Goal: Information Seeking & Learning: Learn about a topic

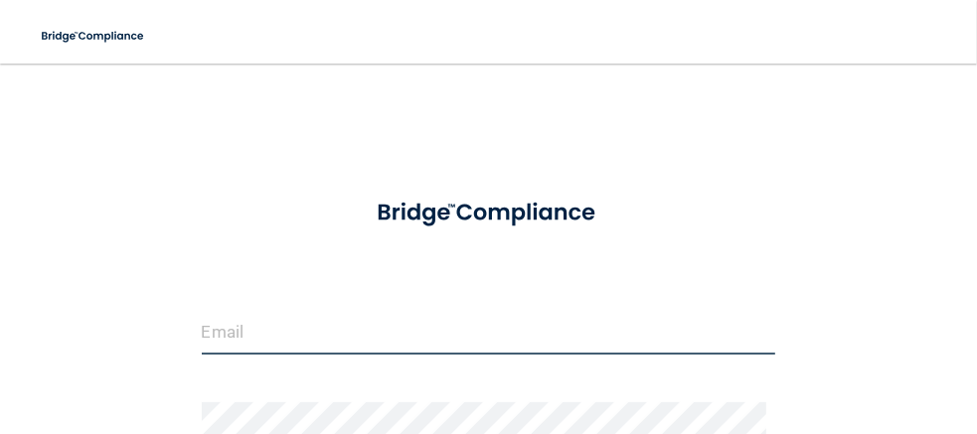
click at [347, 323] on input "email" at bounding box center [489, 332] width 575 height 45
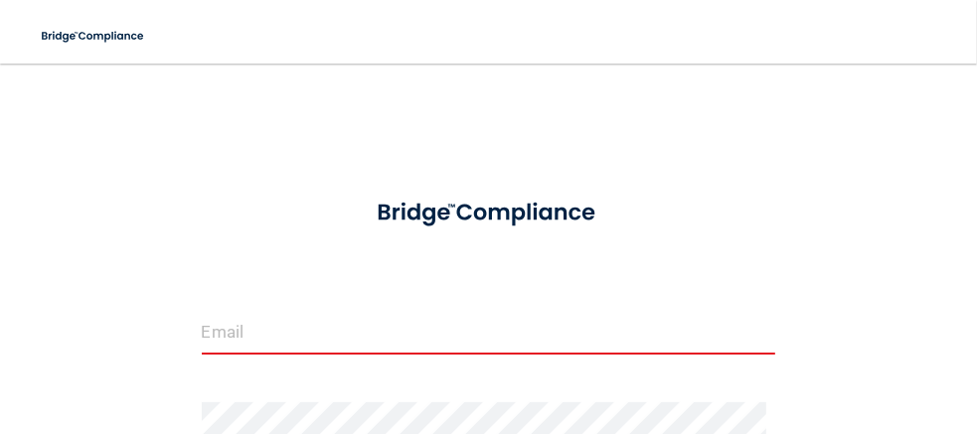
type input "[EMAIL_ADDRESS][DOMAIN_NAME]"
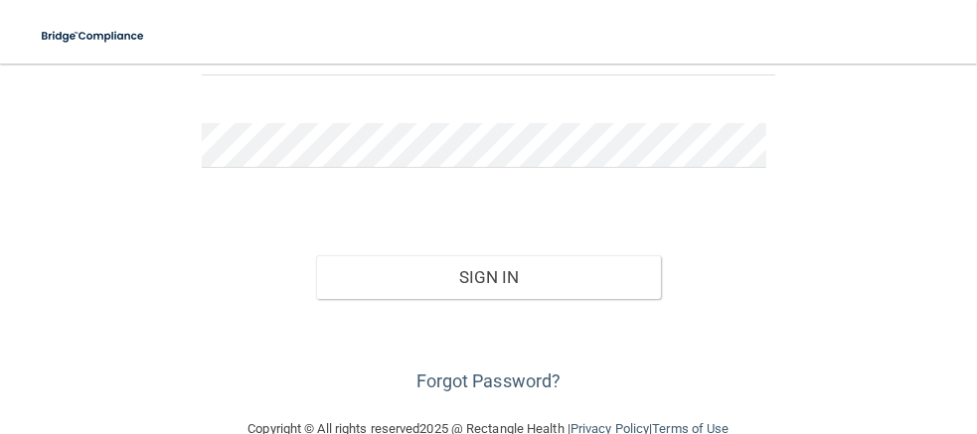
scroll to position [286, 0]
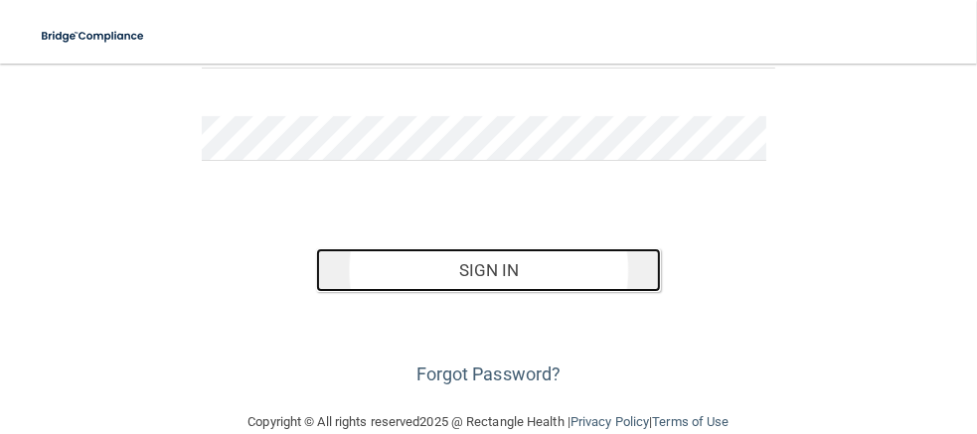
click at [465, 259] on button "Sign In" at bounding box center [488, 271] width 345 height 44
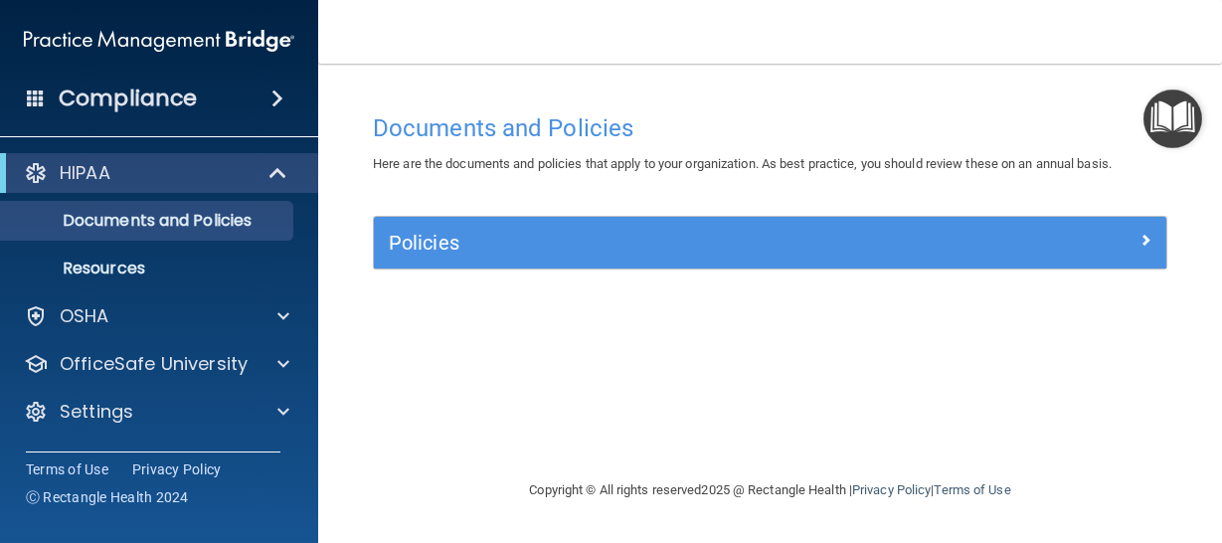
drag, startPoint x: 910, startPoint y: 3, endPoint x: 722, endPoint y: 394, distance: 433.6
click at [722, 394] on div "Documents and Policies Here are the documents and policies that apply to your o…" at bounding box center [770, 290] width 824 height 375
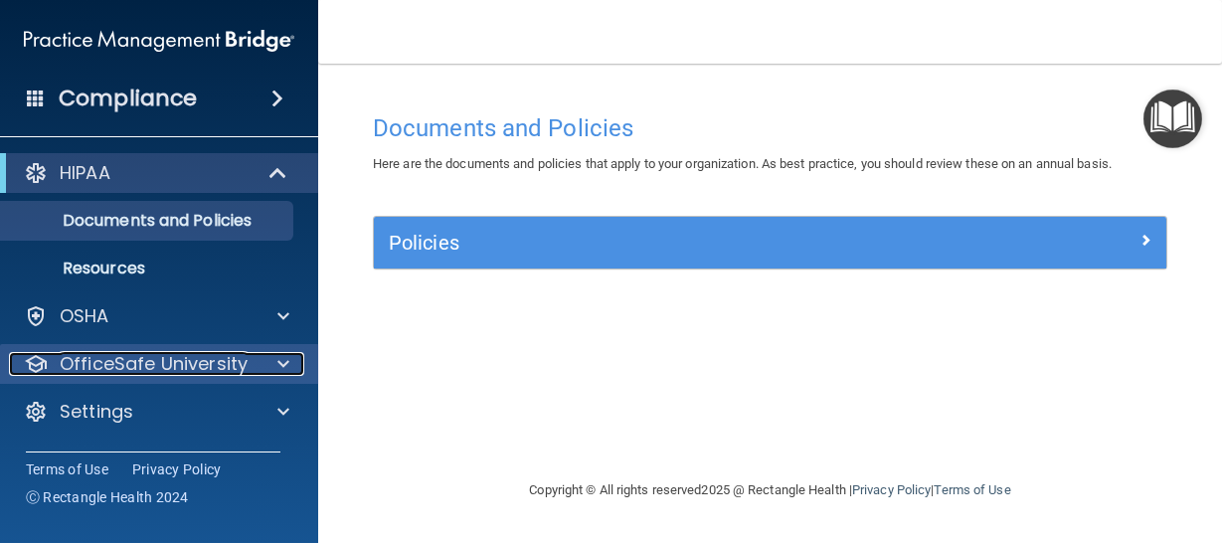
click at [276, 362] on div at bounding box center [281, 364] width 50 height 24
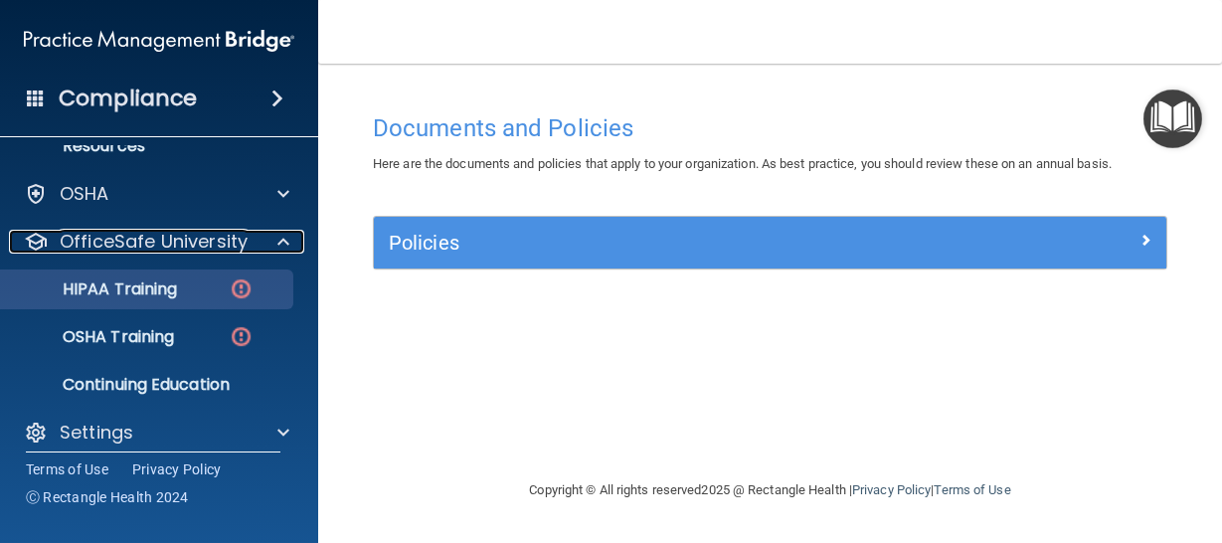
scroll to position [137, 0]
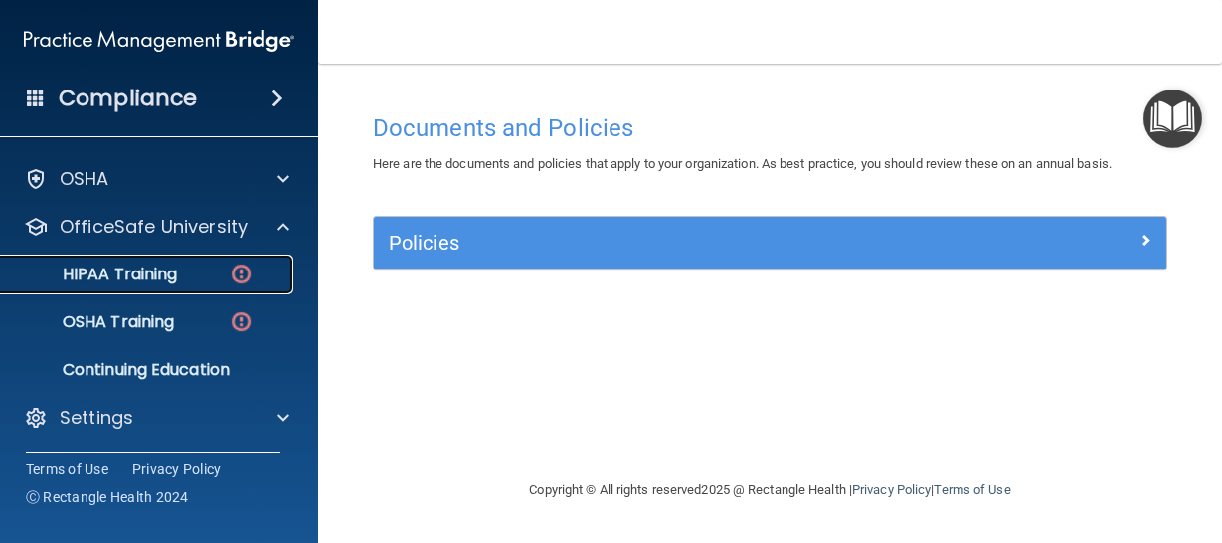
click at [153, 274] on p "HIPAA Training" at bounding box center [95, 274] width 164 height 20
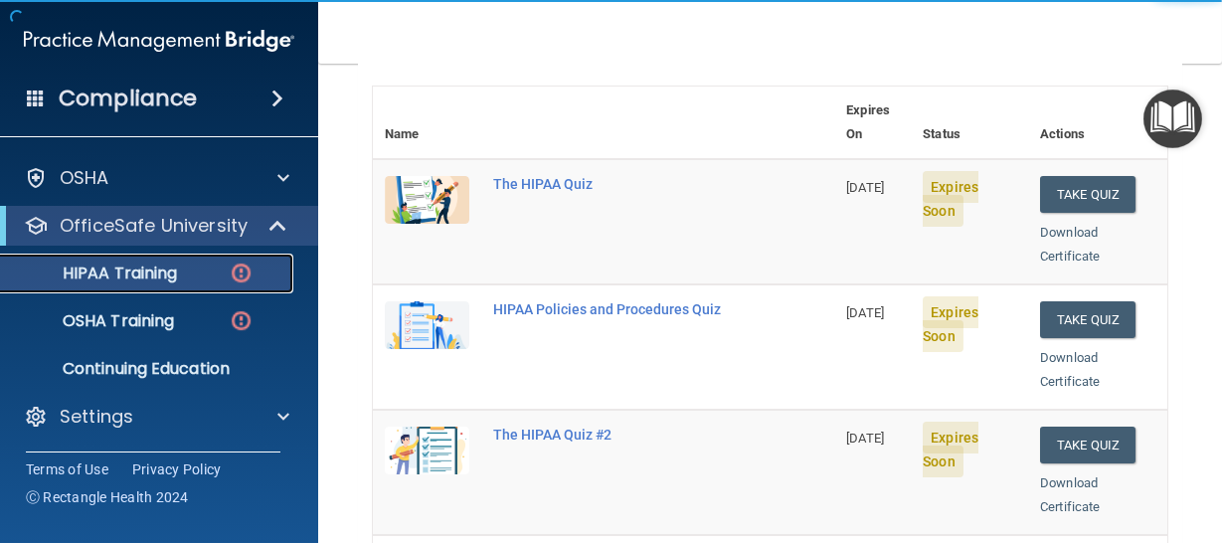
scroll to position [220, 0]
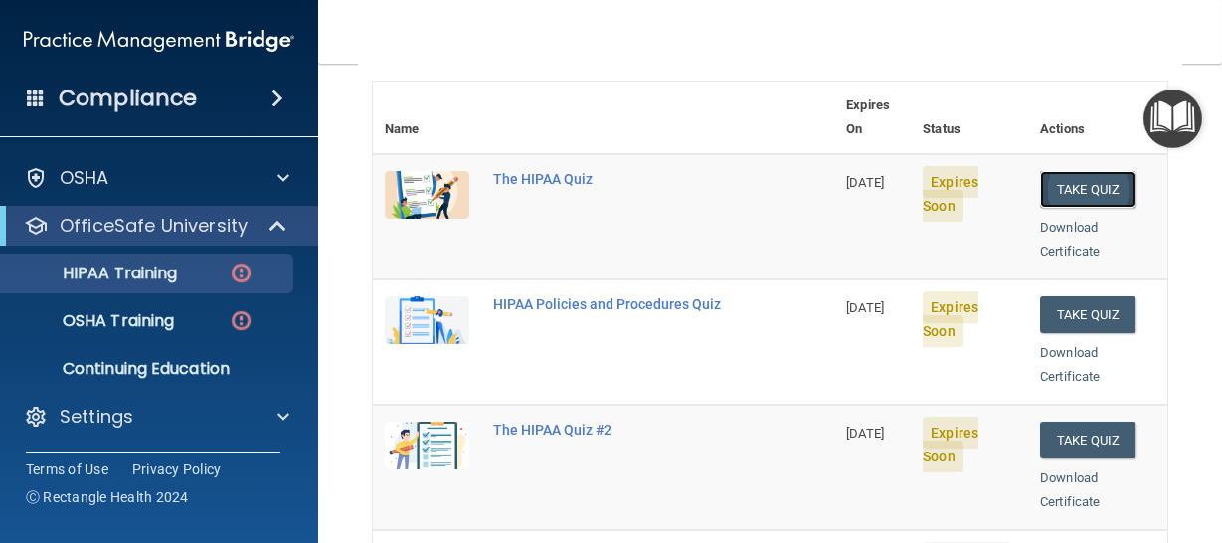
click at [976, 174] on button "Take Quiz" at bounding box center [1087, 189] width 95 height 37
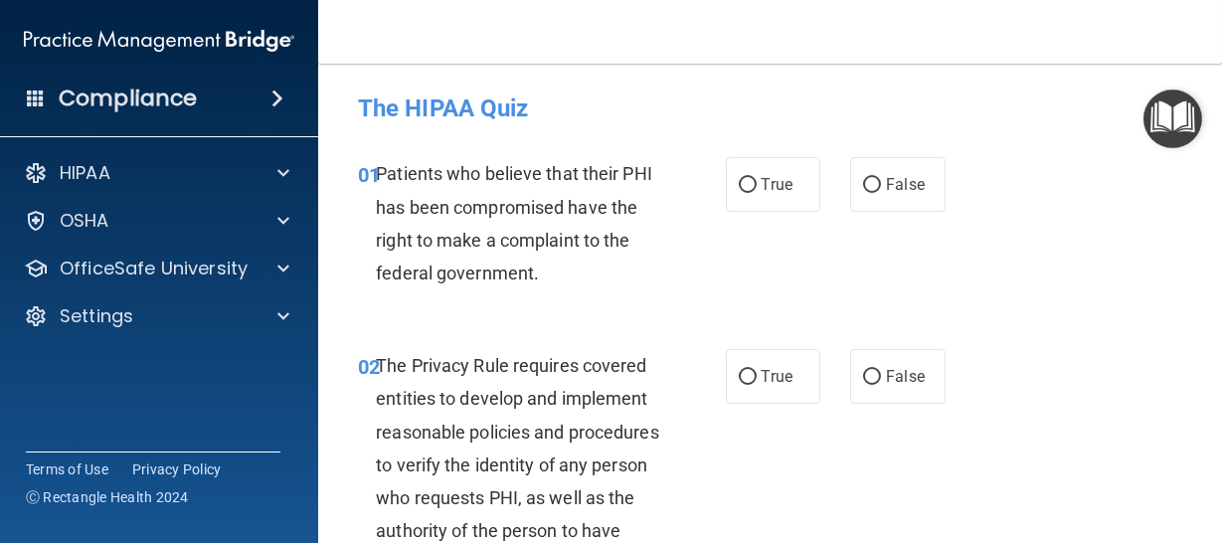
click at [976, 180] on div "01 Patients who believe that their PHI has been compromised have the right to m…" at bounding box center [770, 228] width 854 height 192
click at [739, 181] on input "True" at bounding box center [748, 185] width 18 height 15
radio input "true"
click at [771, 290] on div "01 Patients who believe that their PHI has been compromised have the right to m…" at bounding box center [770, 228] width 854 height 192
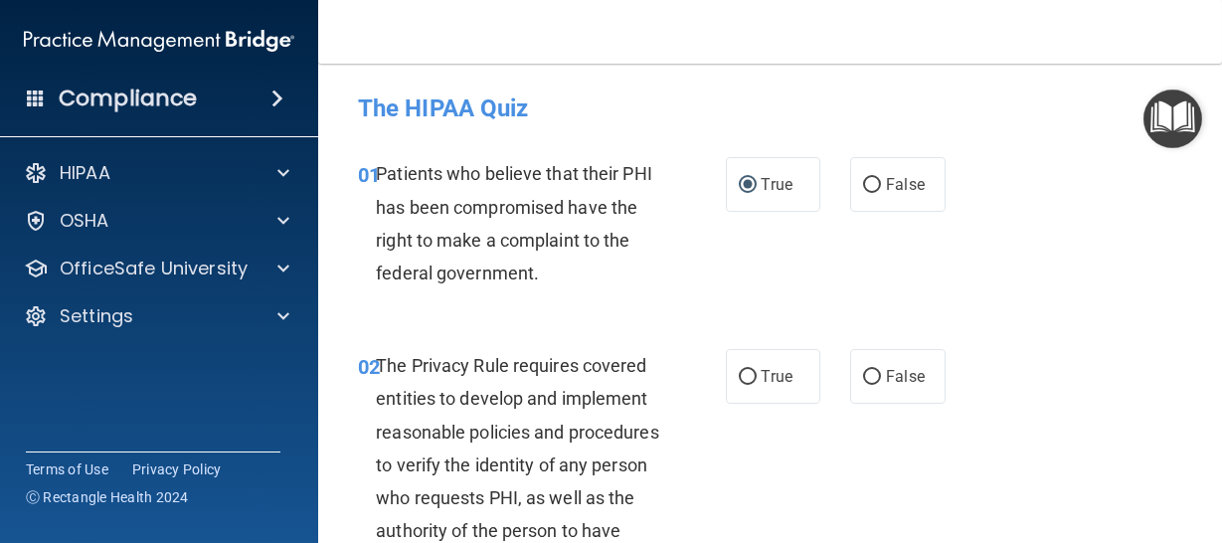
click at [976, 407] on div "02 The Privacy Rule requires covered entities to develop and implement reasonab…" at bounding box center [770, 502] width 854 height 357
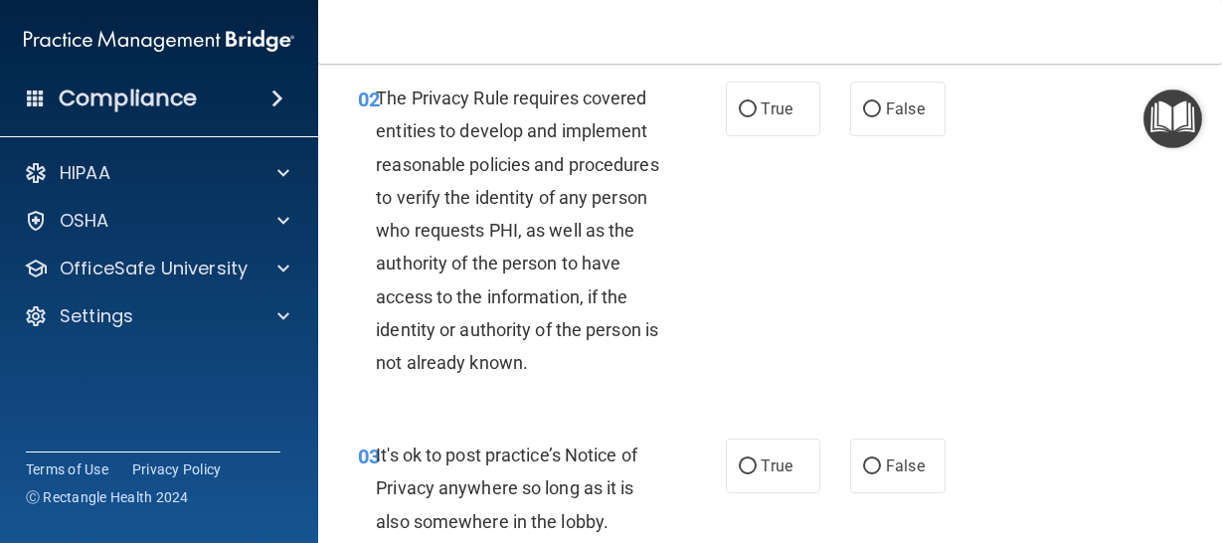
scroll to position [247, 0]
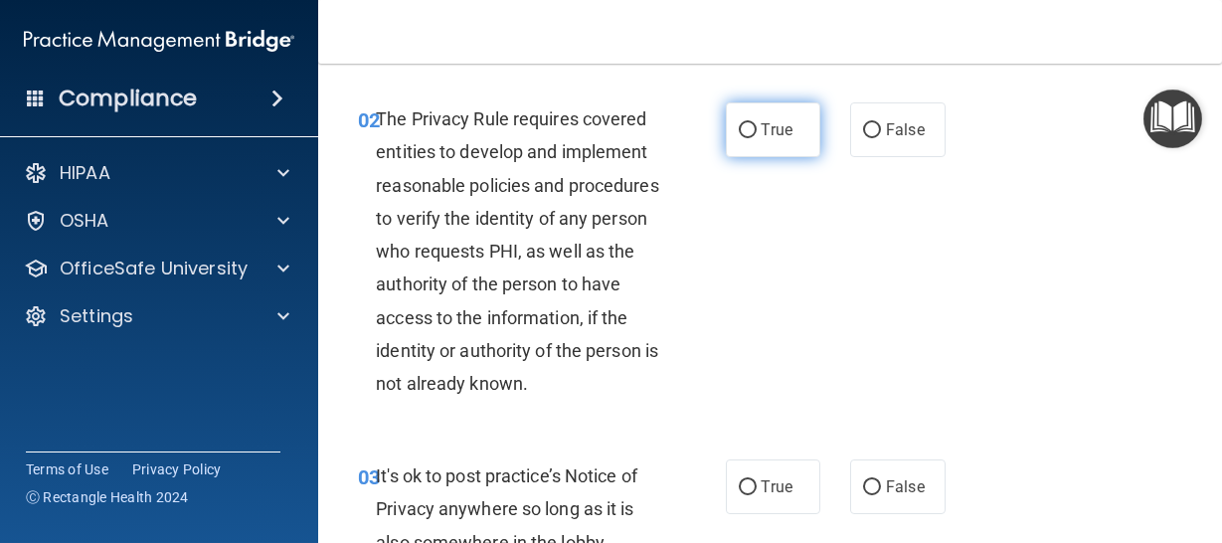
click at [739, 128] on input "True" at bounding box center [748, 130] width 18 height 15
radio input "true"
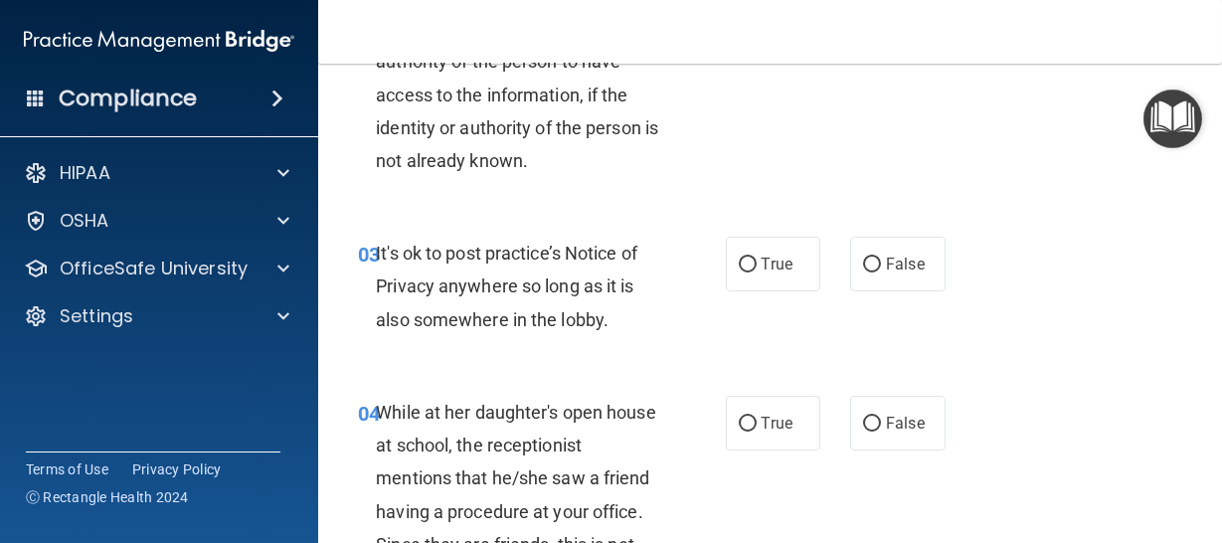
scroll to position [495, 0]
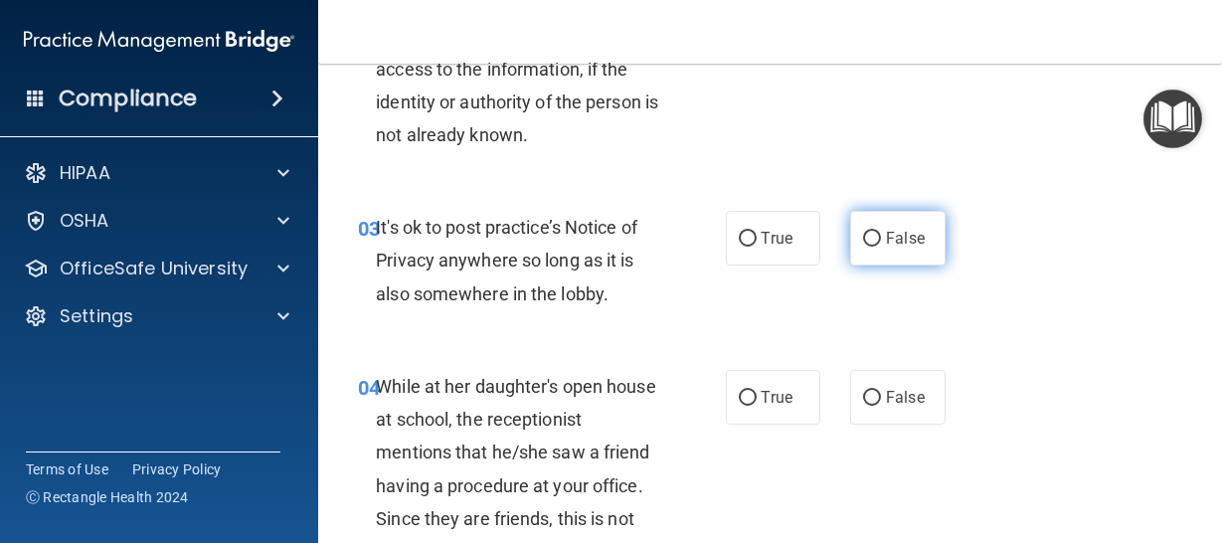
click at [863, 241] on input "False" at bounding box center [872, 239] width 18 height 15
radio input "true"
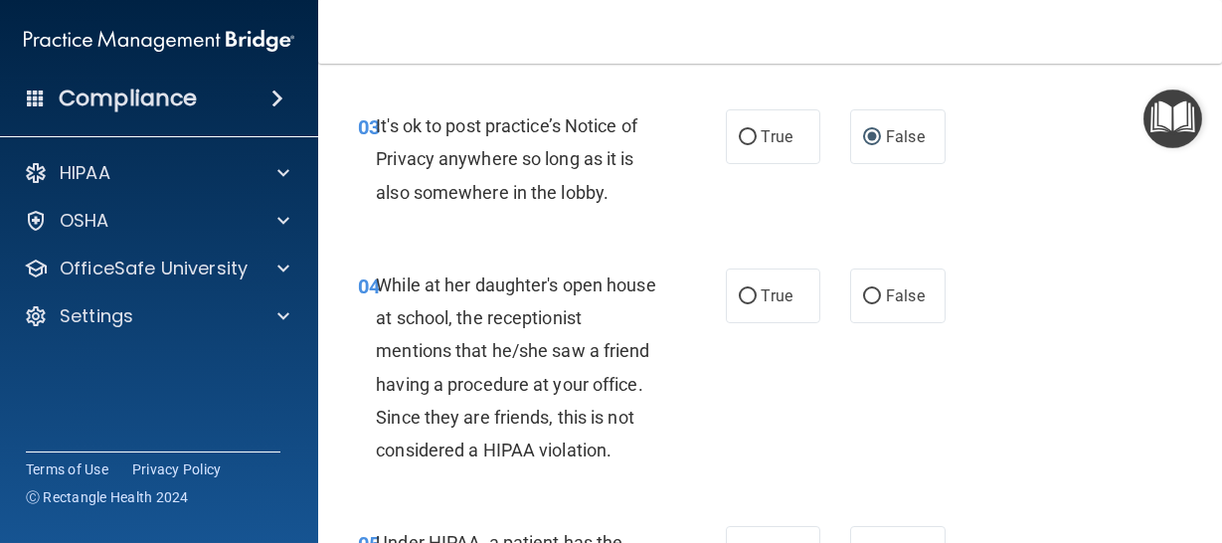
scroll to position [619, 0]
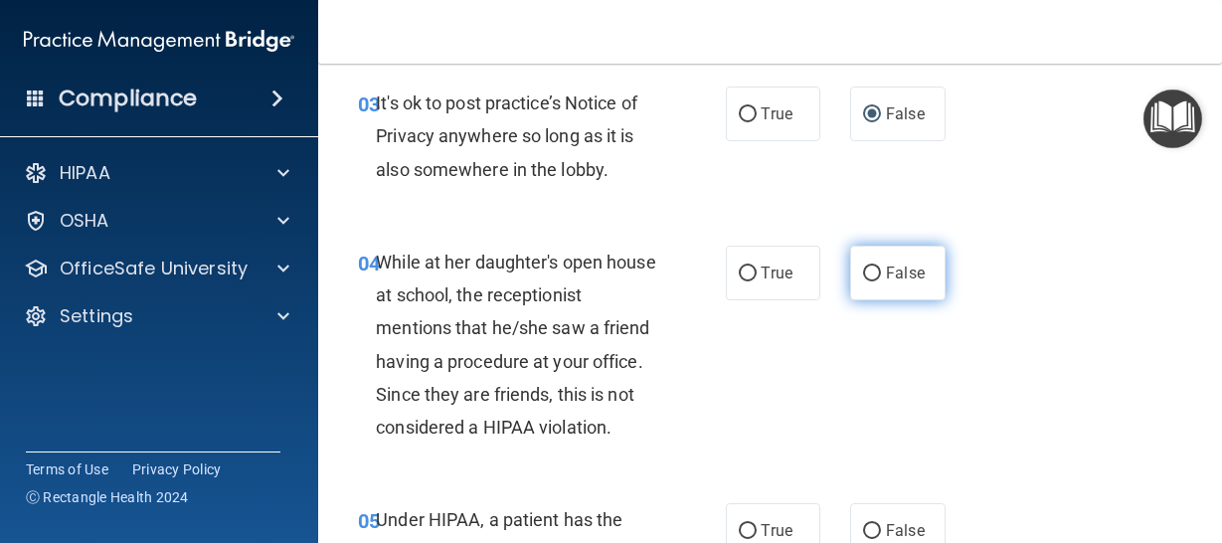
click at [863, 271] on input "False" at bounding box center [872, 273] width 18 height 15
radio input "true"
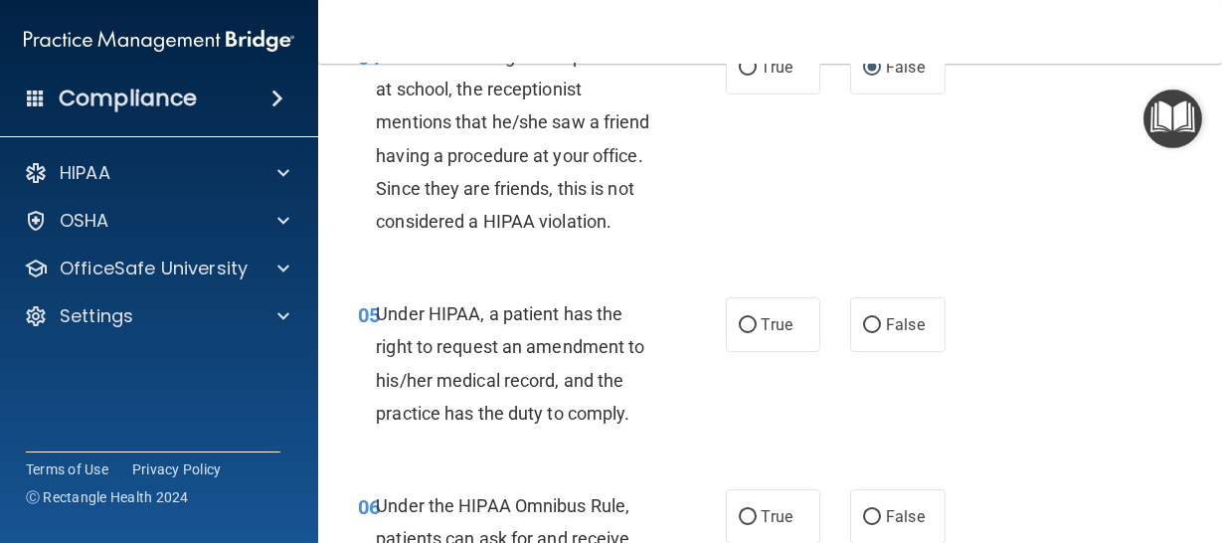
scroll to position [868, 0]
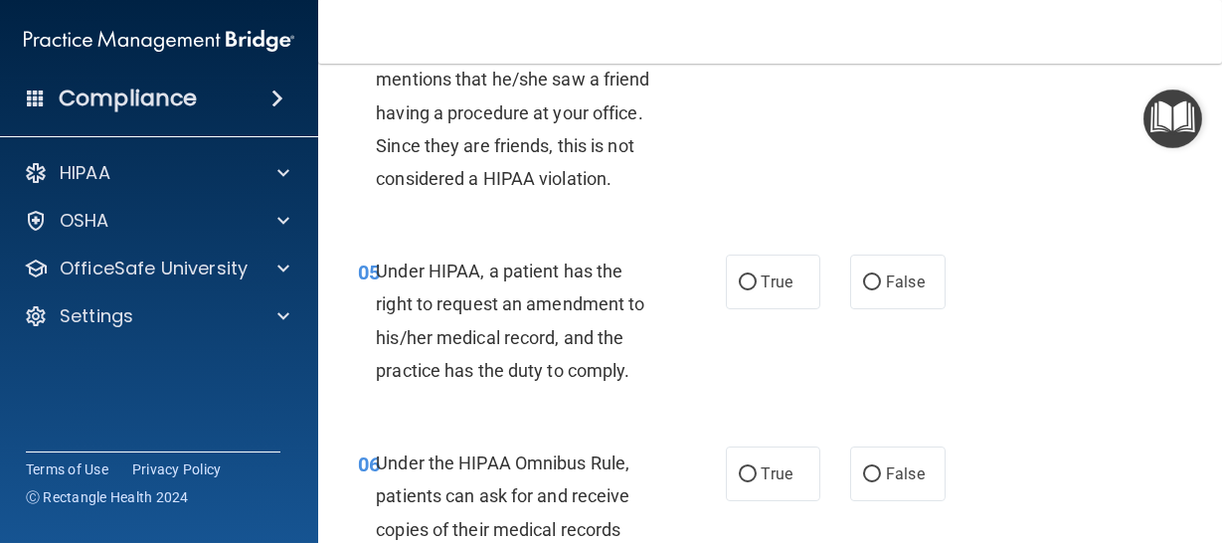
drag, startPoint x: 1030, startPoint y: 379, endPoint x: 1042, endPoint y: 387, distance: 14.3
click at [976, 387] on div "05 Under HIPAA, a patient has the right to request an amendment to his/her medi…" at bounding box center [770, 326] width 854 height 192
click at [739, 279] on input "True" at bounding box center [748, 282] width 18 height 15
radio input "true"
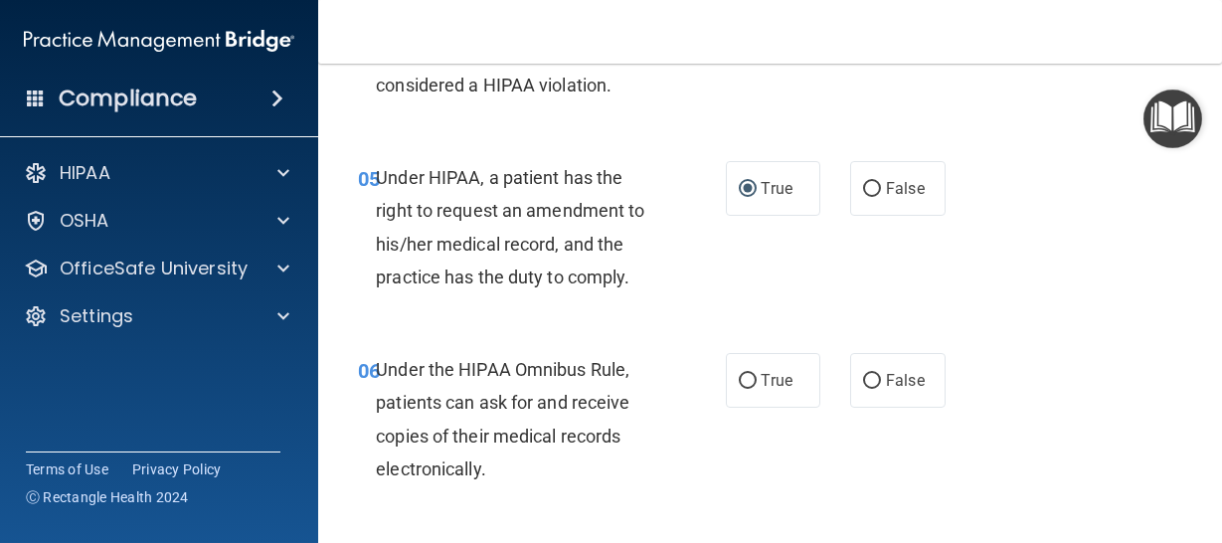
scroll to position [992, 0]
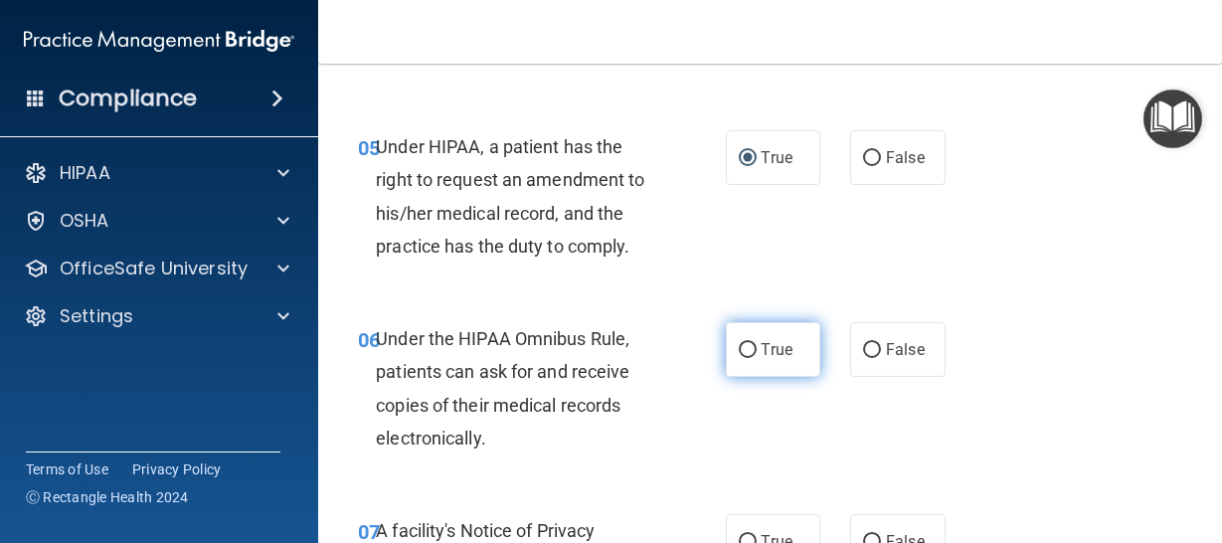
click at [741, 348] on input "True" at bounding box center [748, 350] width 18 height 15
radio input "true"
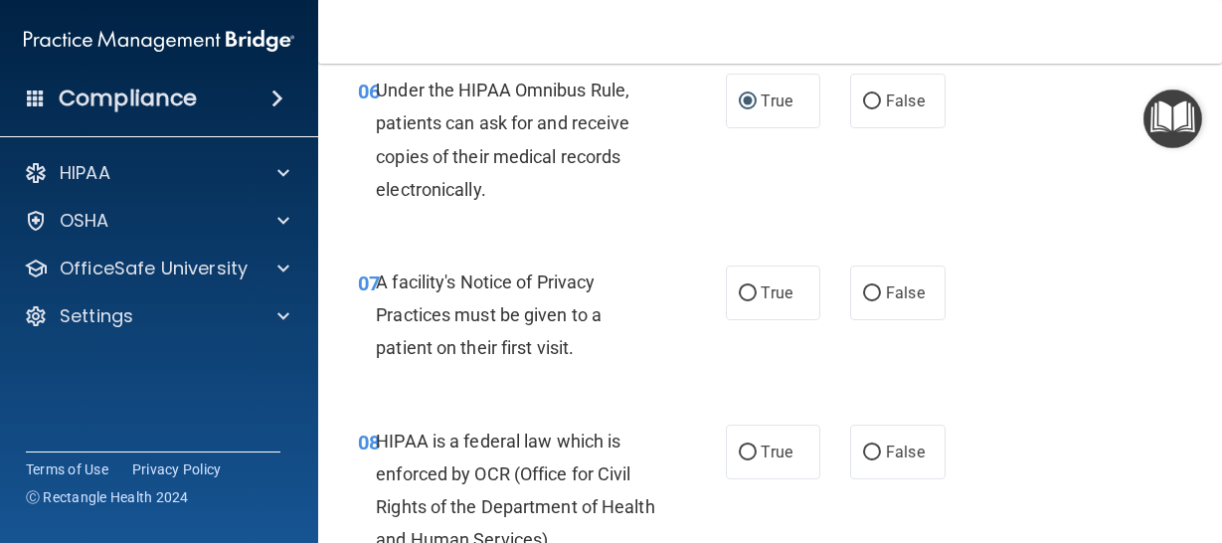
scroll to position [1116, 0]
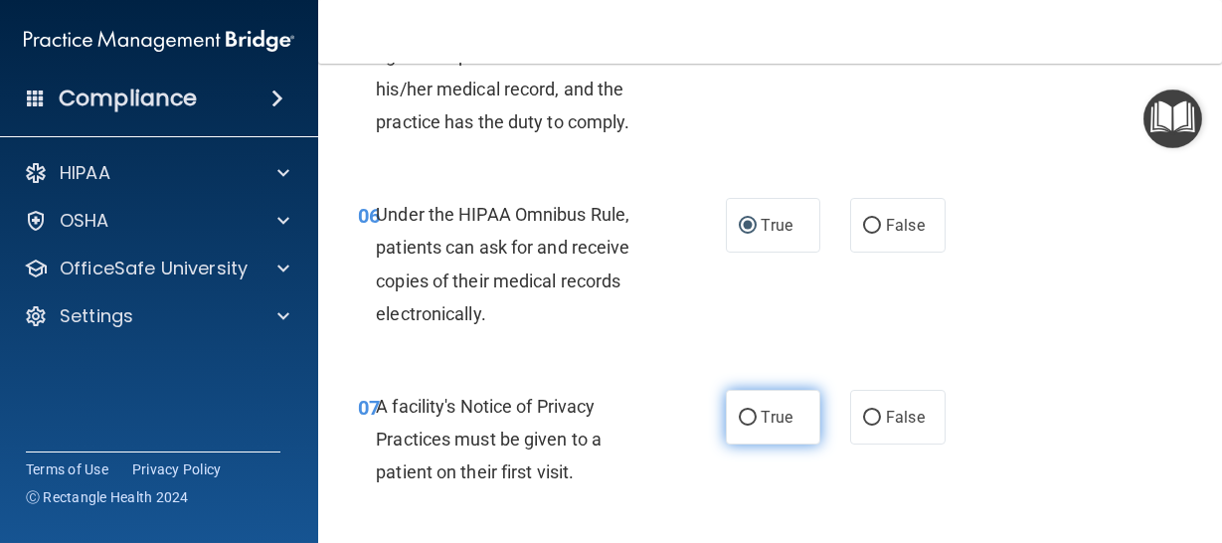
click at [739, 411] on input "True" at bounding box center [748, 418] width 18 height 15
radio input "true"
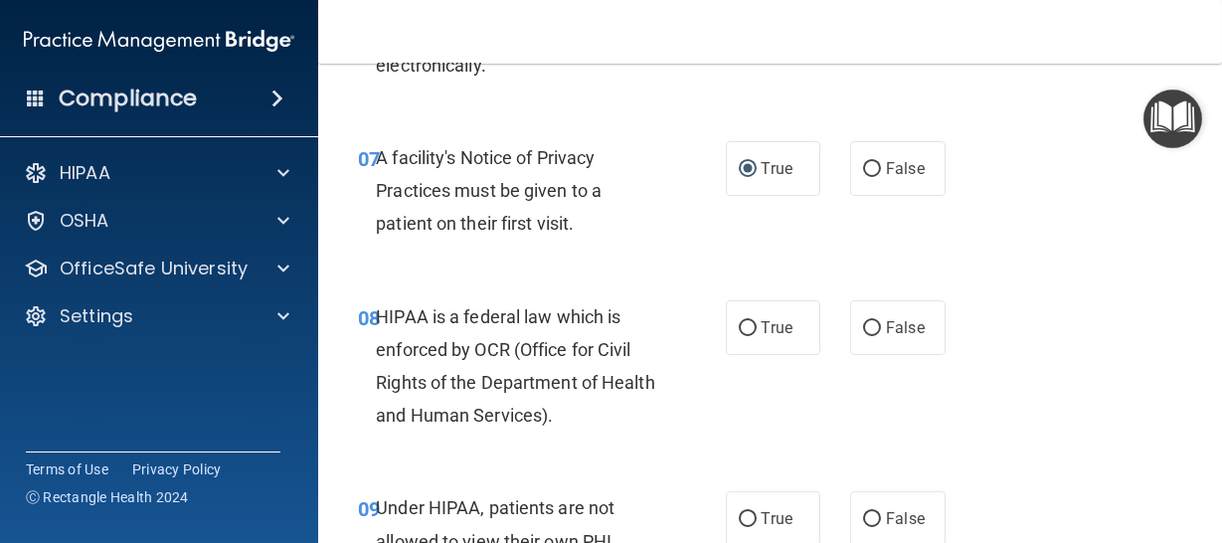
scroll to position [1489, 0]
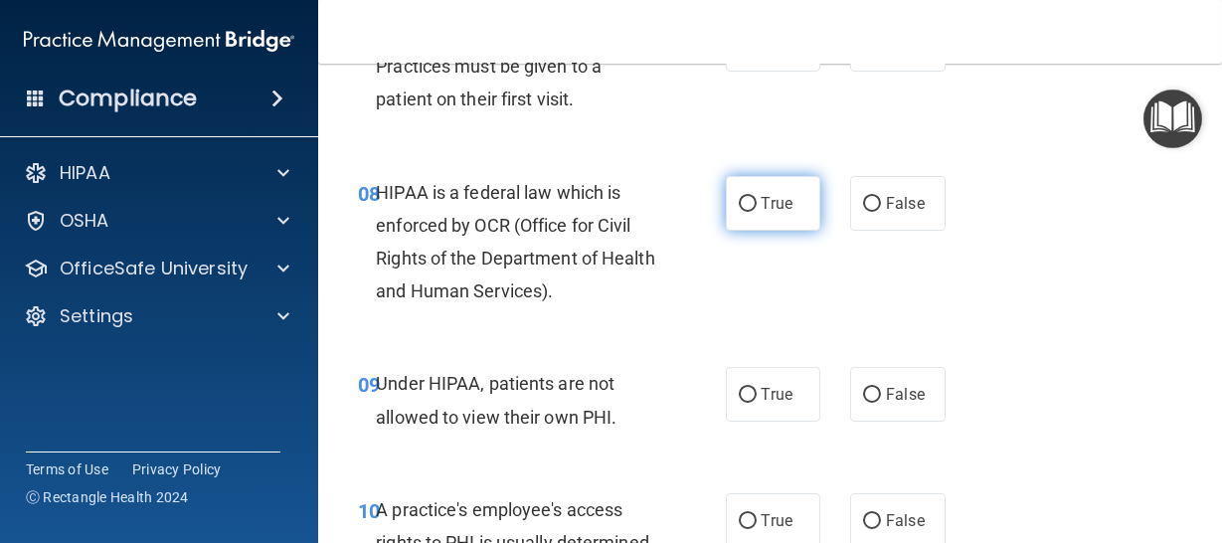
click at [742, 198] on input "True" at bounding box center [748, 204] width 18 height 15
radio input "true"
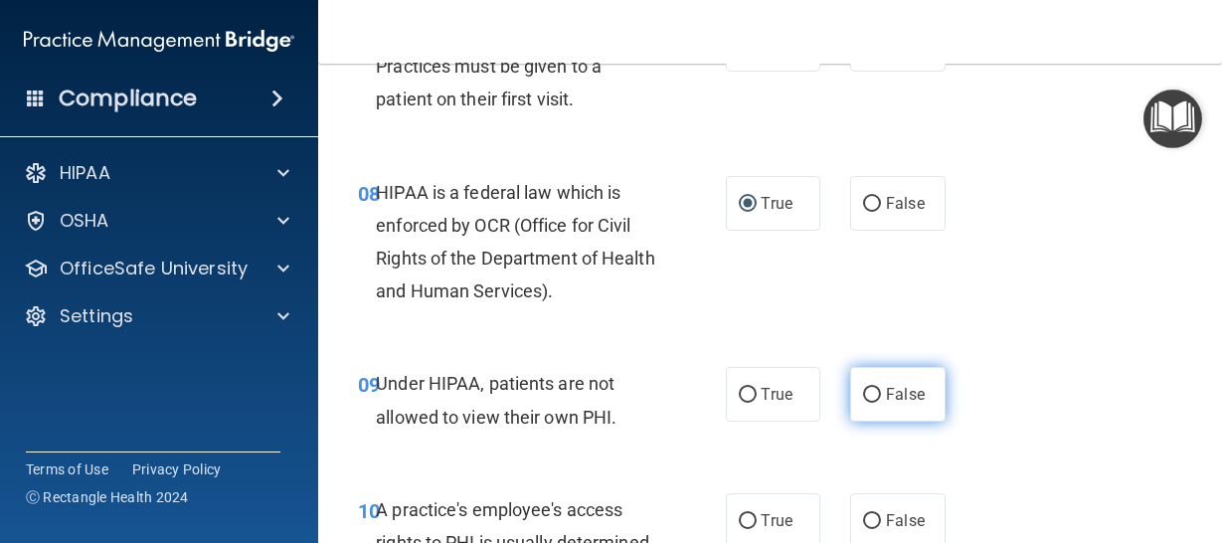
click at [864, 391] on input "False" at bounding box center [872, 395] width 18 height 15
radio input "true"
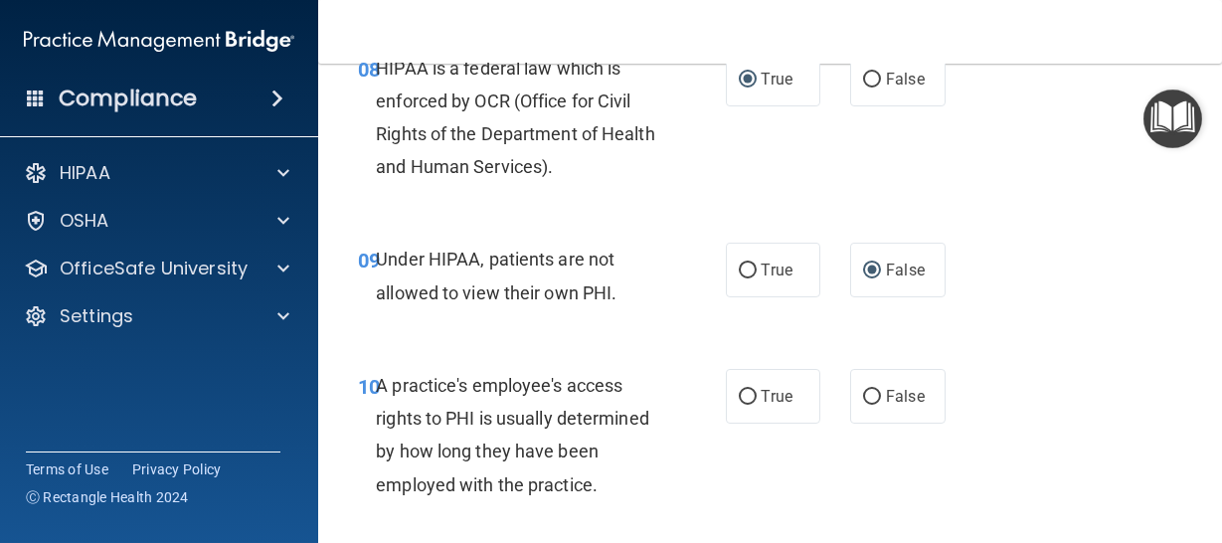
scroll to position [1738, 0]
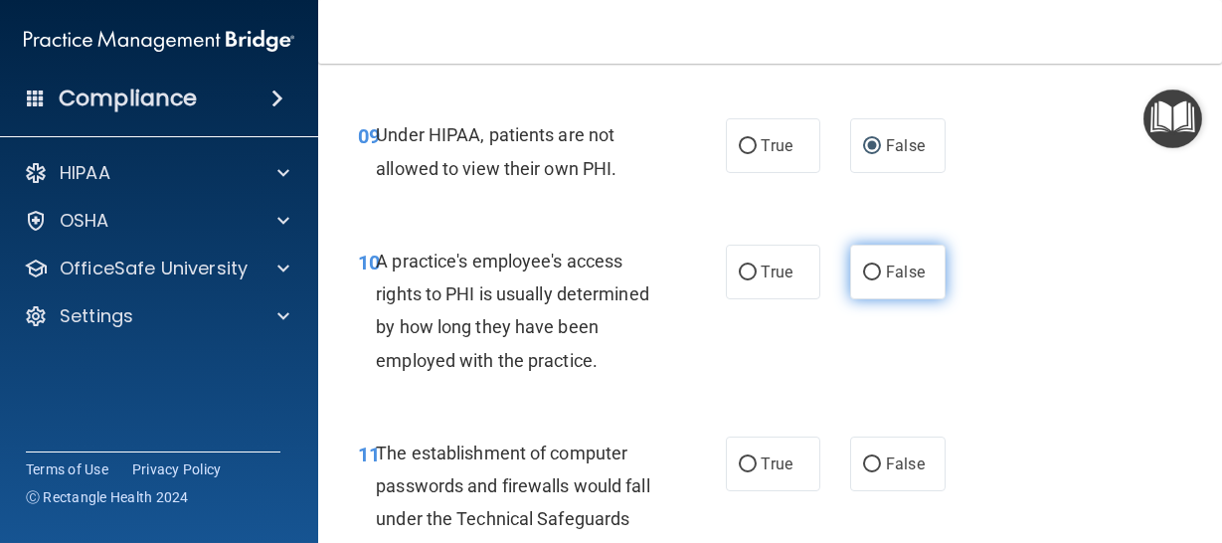
click at [863, 271] on input "False" at bounding box center [872, 272] width 18 height 15
radio input "true"
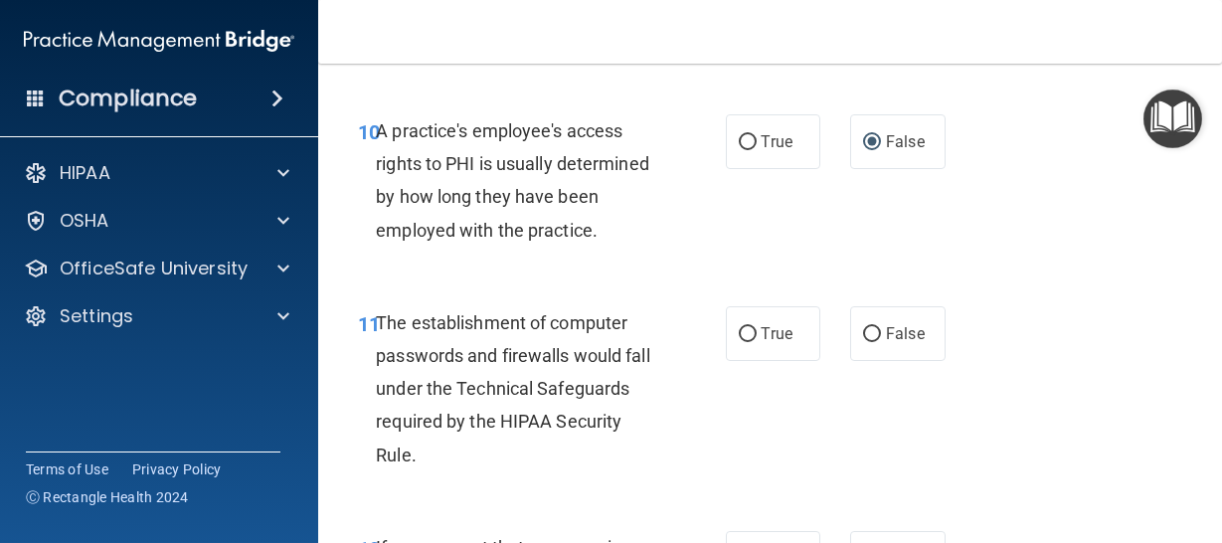
scroll to position [1986, 0]
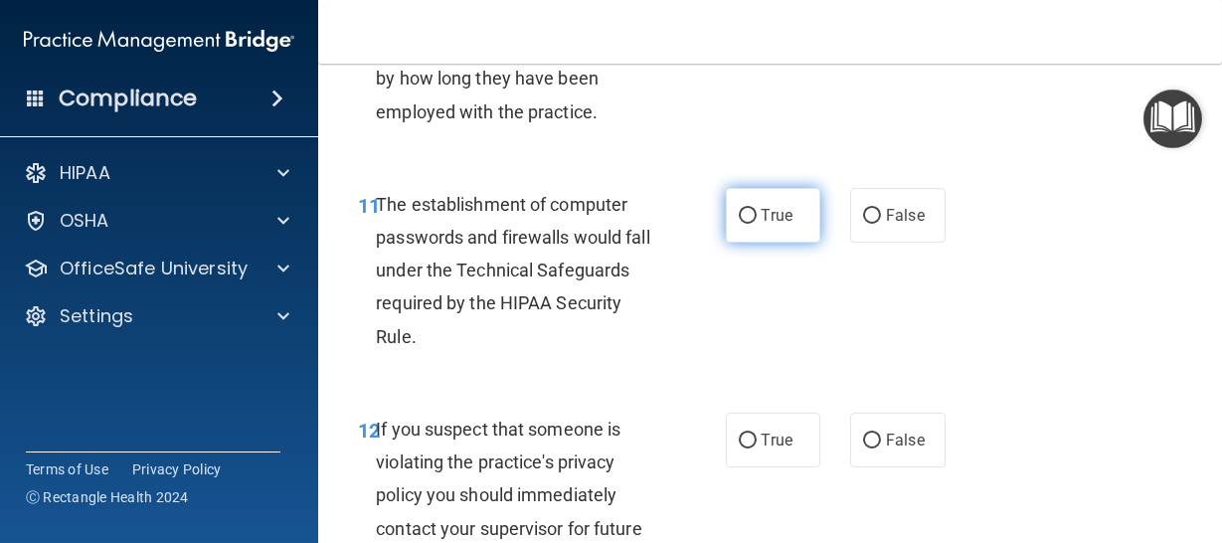
click at [740, 217] on input "True" at bounding box center [748, 216] width 18 height 15
radio input "true"
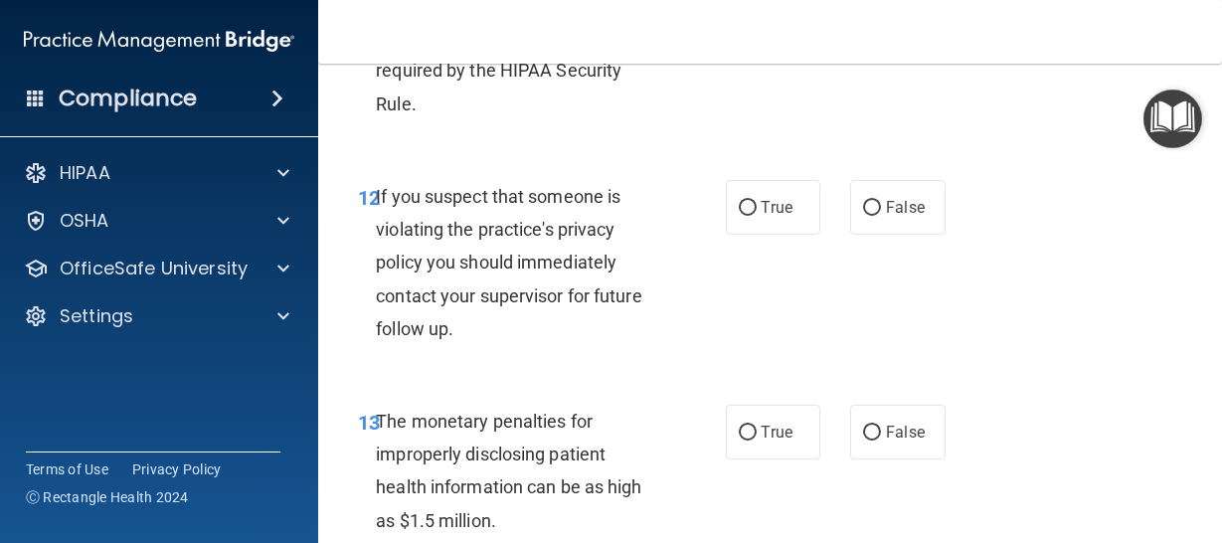
scroll to position [2235, 0]
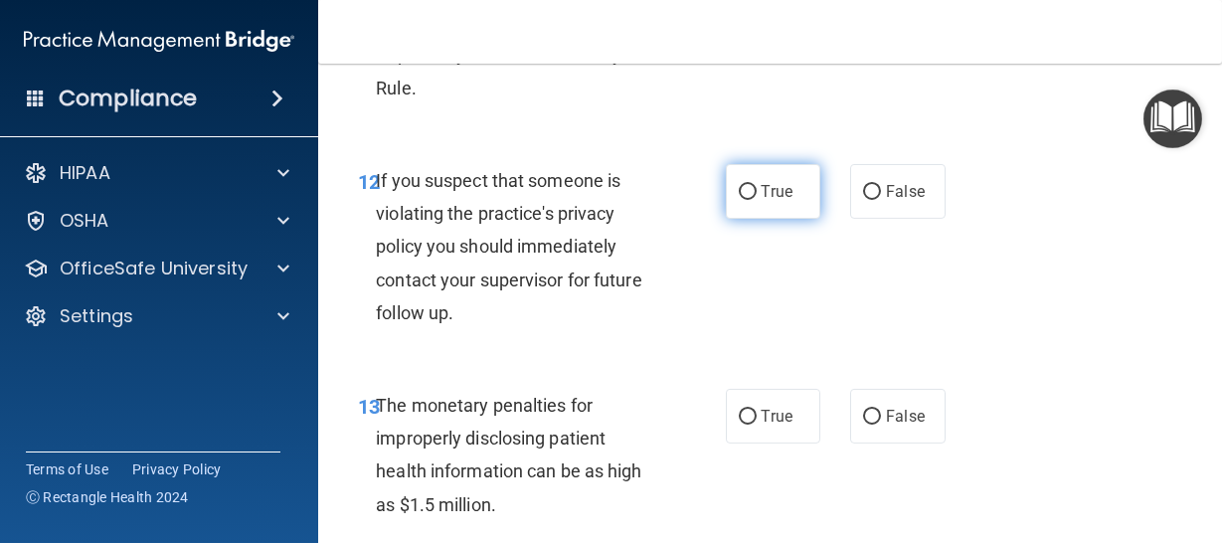
click at [740, 188] on input "True" at bounding box center [748, 192] width 18 height 15
radio input "true"
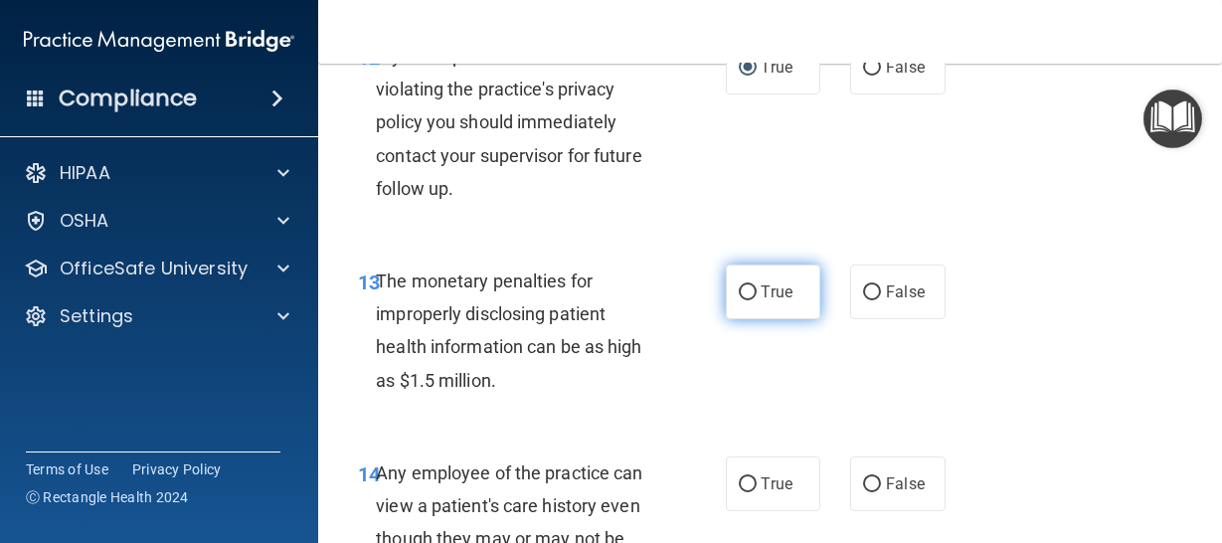
click at [739, 287] on input "True" at bounding box center [748, 292] width 18 height 15
radio input "true"
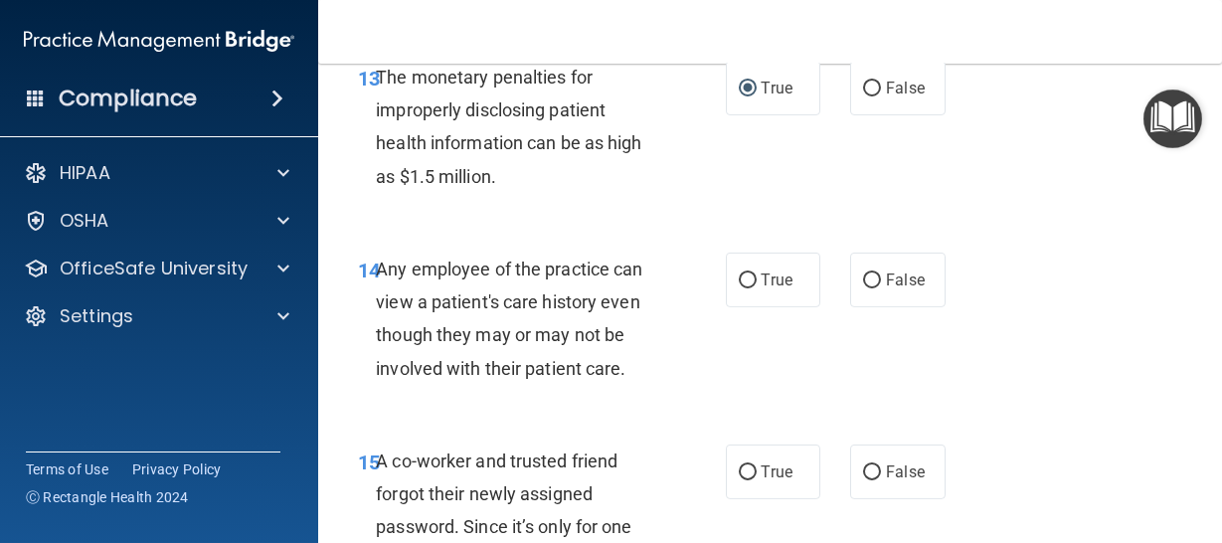
scroll to position [2608, 0]
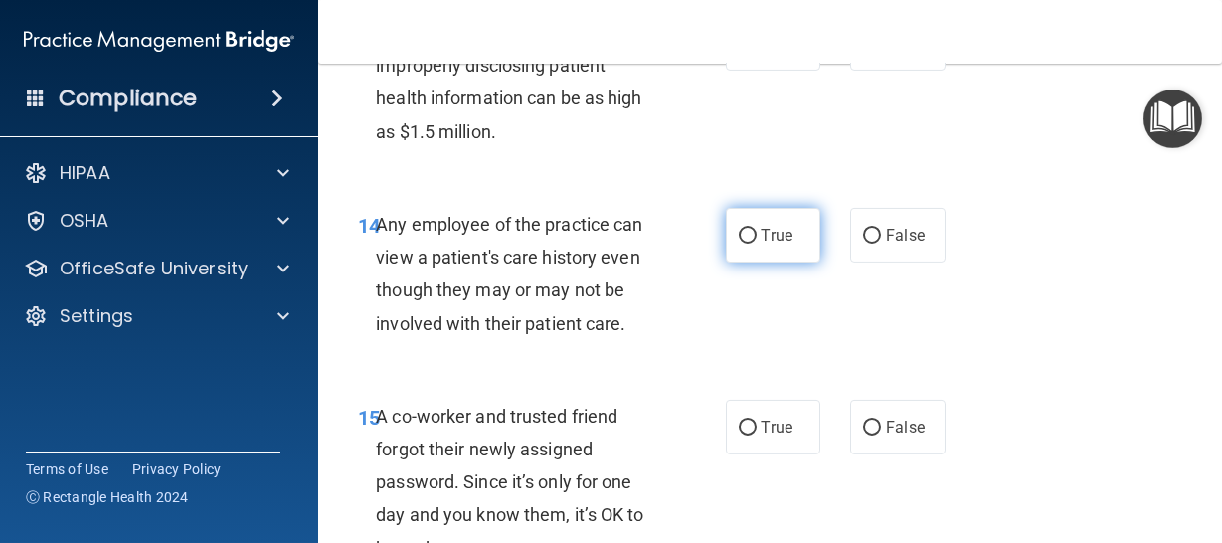
click at [739, 230] on input "True" at bounding box center [748, 236] width 18 height 15
radio input "true"
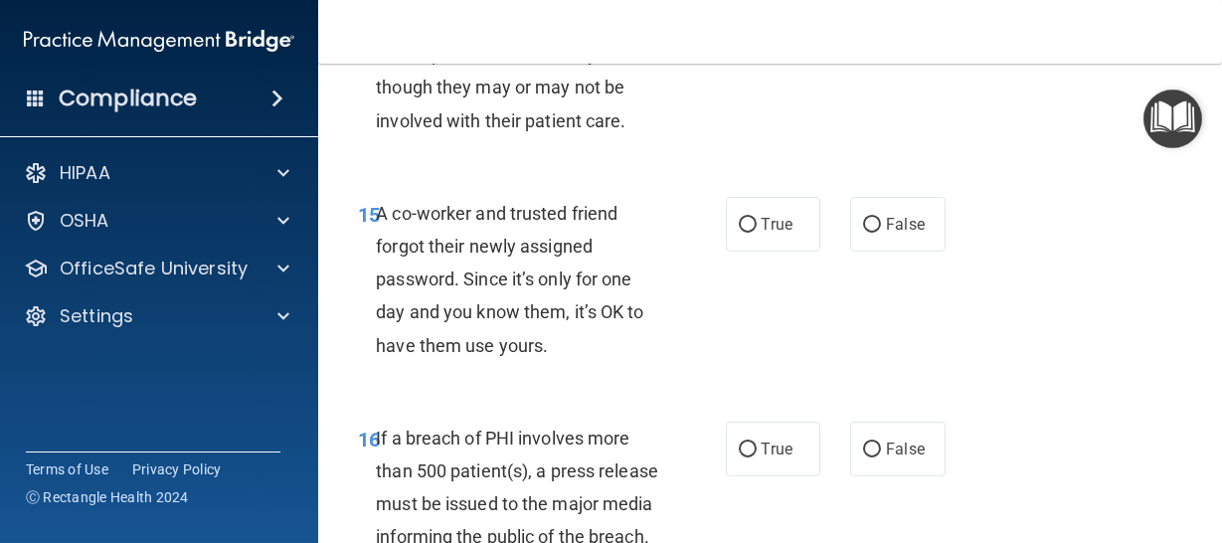
scroll to position [2856, 0]
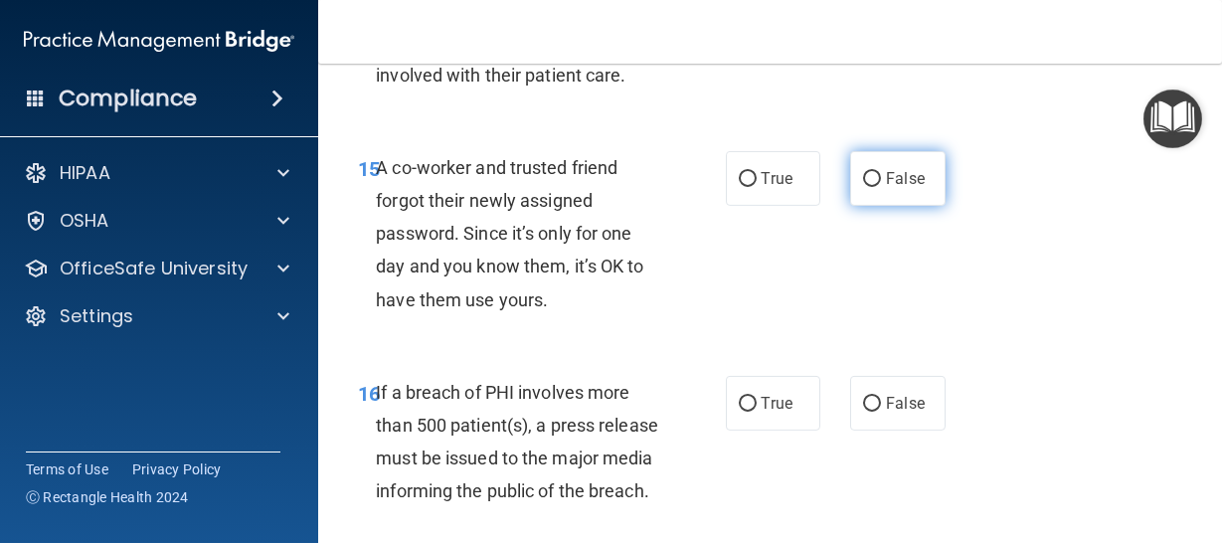
click at [865, 177] on input "False" at bounding box center [872, 179] width 18 height 15
radio input "true"
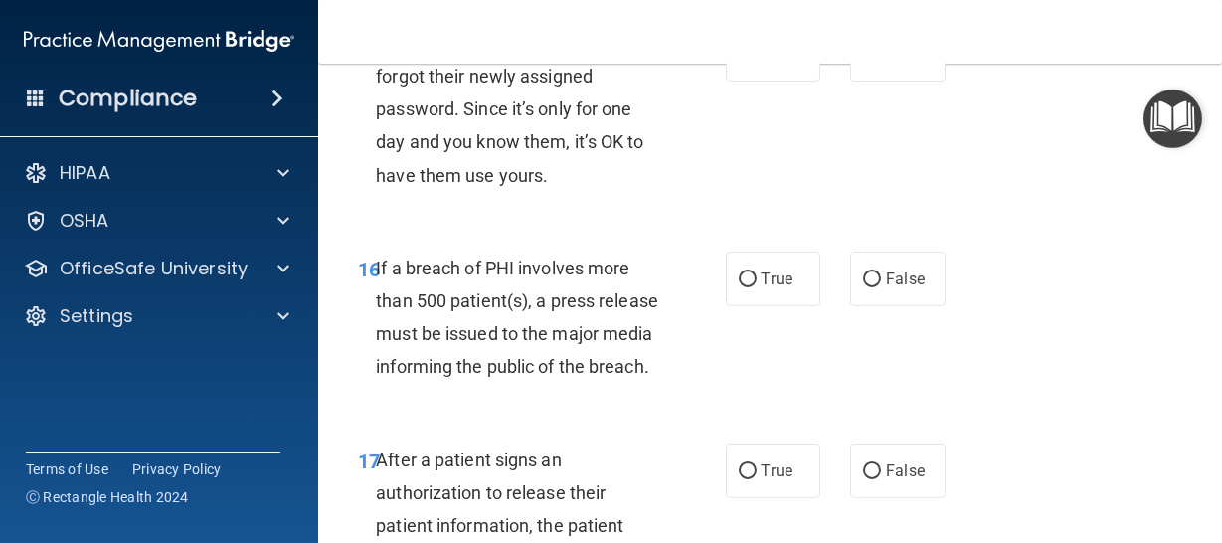
scroll to position [3105, 0]
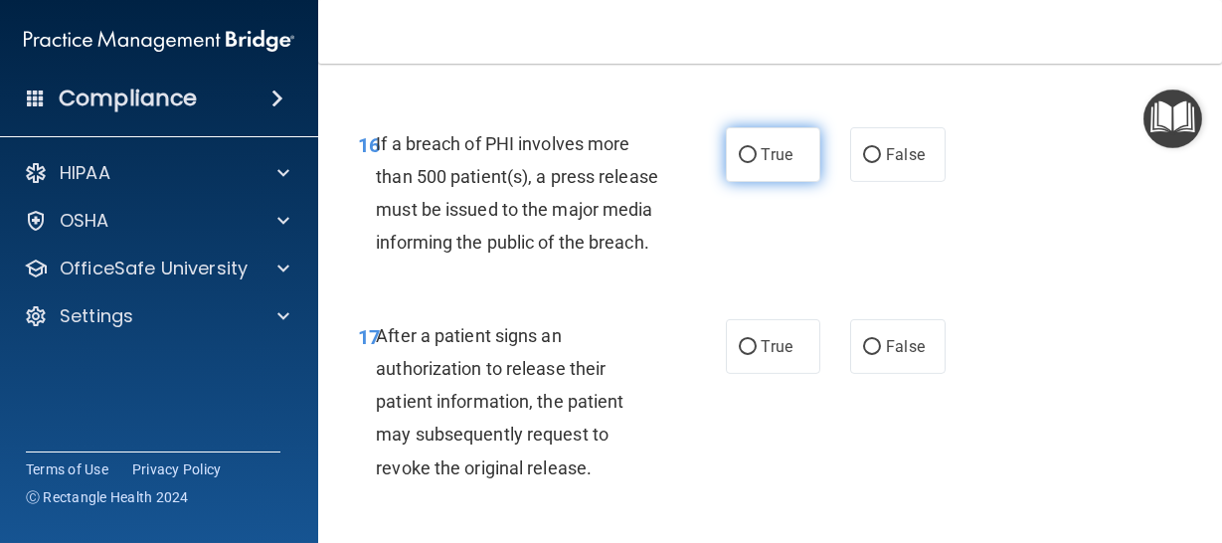
click at [739, 154] on input "True" at bounding box center [748, 155] width 18 height 15
radio input "true"
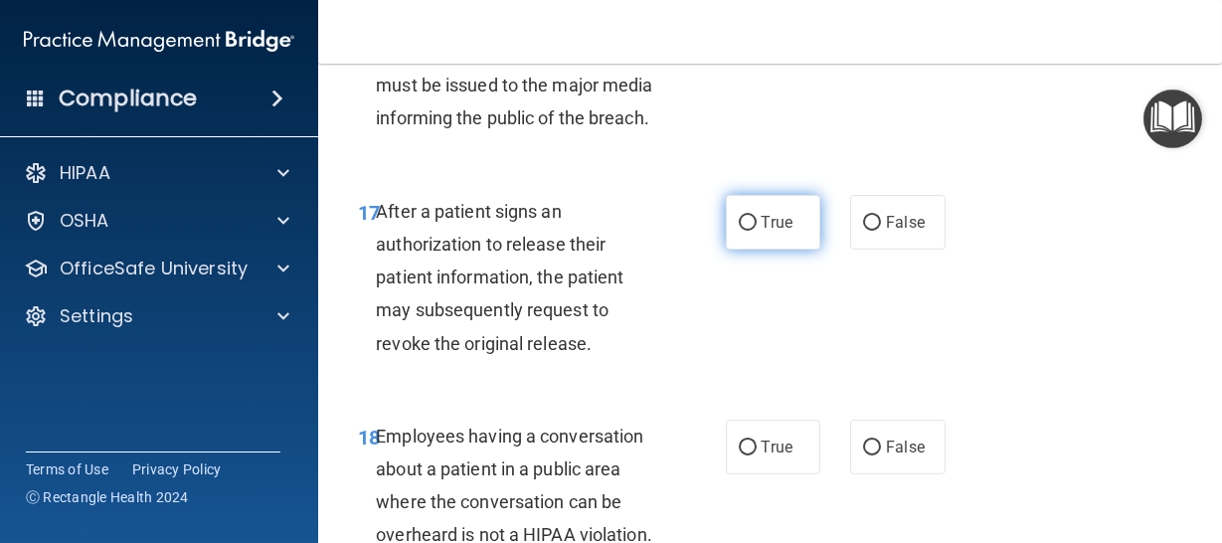
click at [739, 231] on input "True" at bounding box center [748, 223] width 18 height 15
radio input "true"
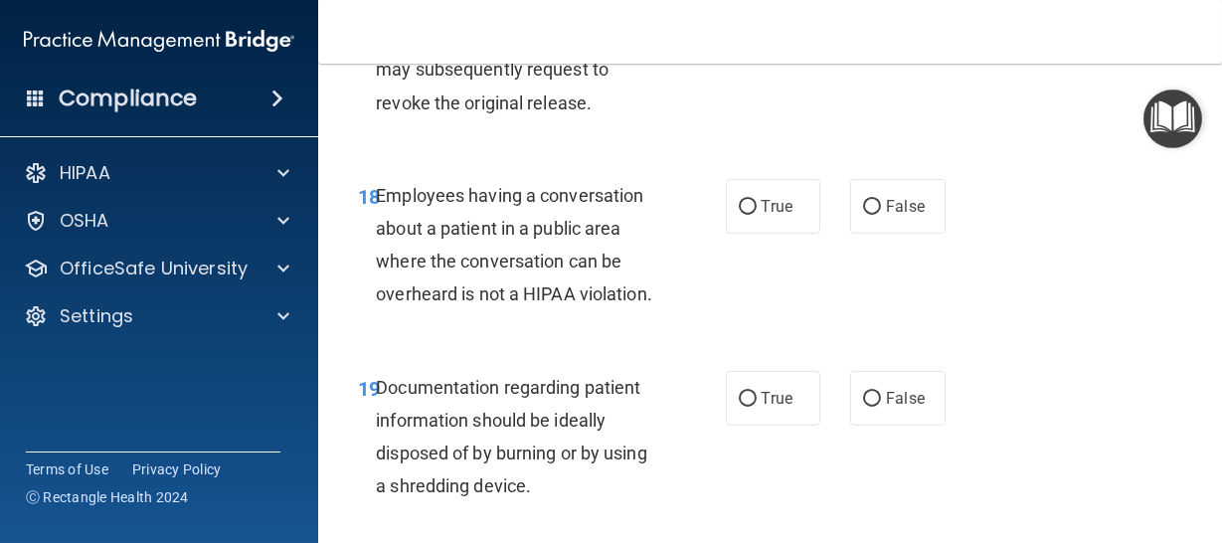
scroll to position [3478, 0]
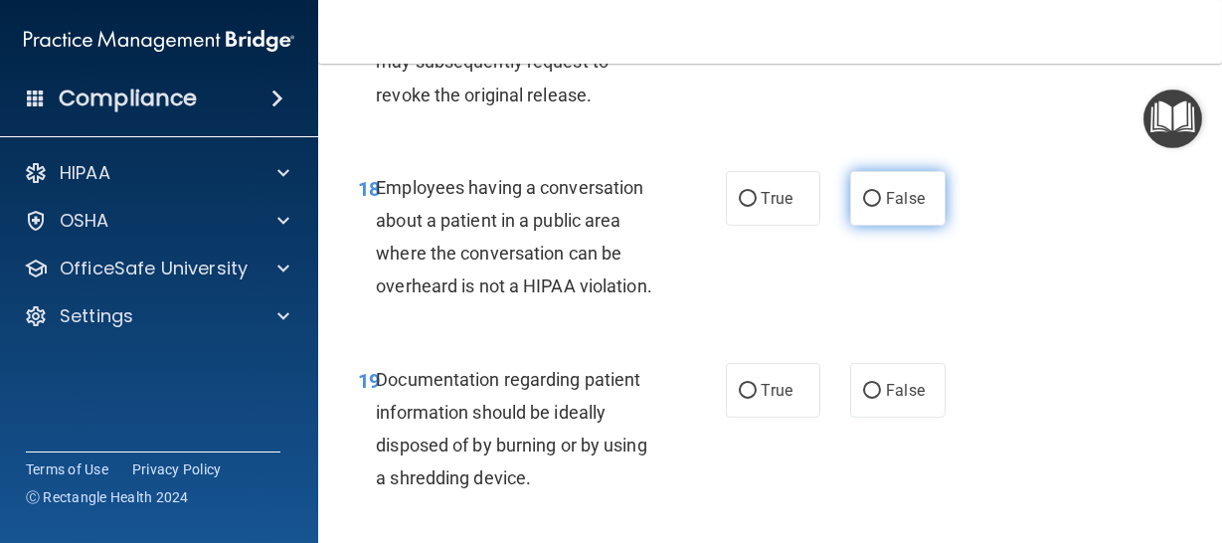
click at [863, 207] on input "False" at bounding box center [872, 199] width 18 height 15
radio input "true"
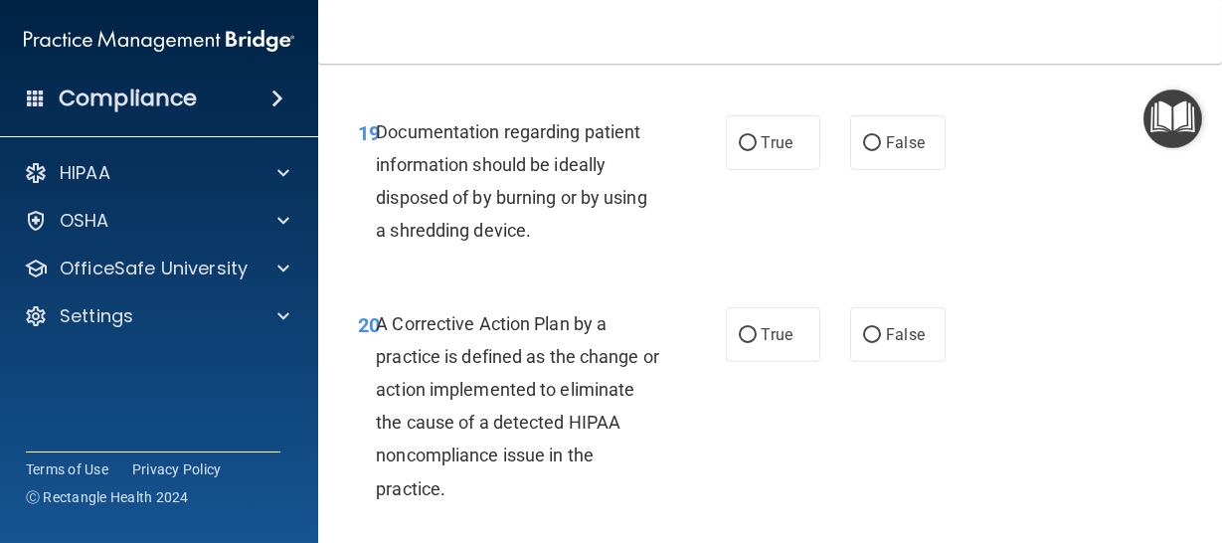
scroll to position [3726, 0]
click at [739, 150] on input "True" at bounding box center [748, 142] width 18 height 15
radio input "true"
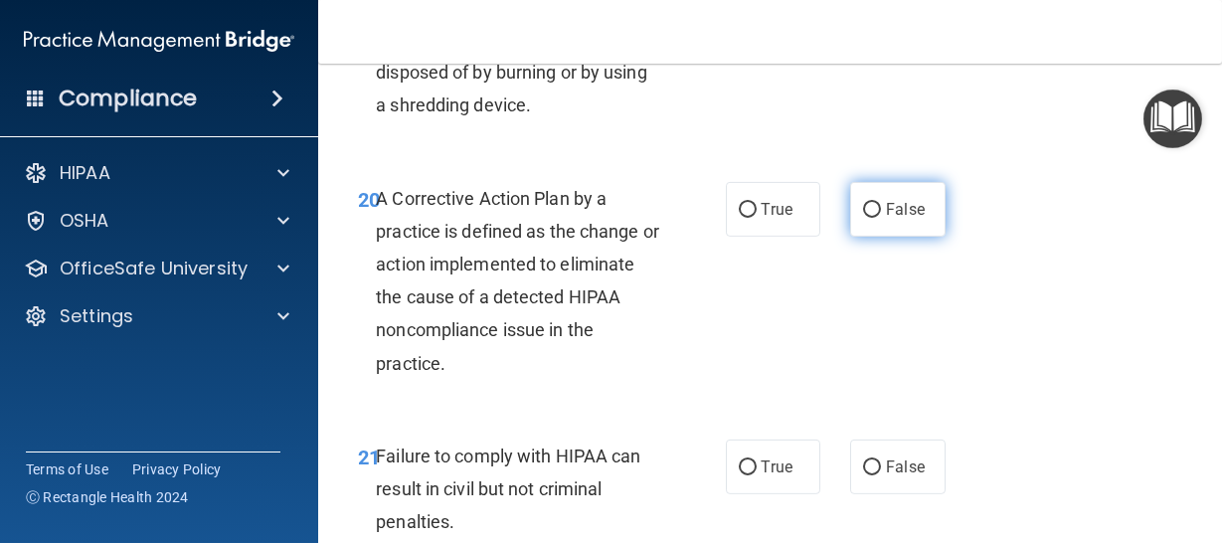
click at [863, 218] on input "False" at bounding box center [872, 210] width 18 height 15
radio input "true"
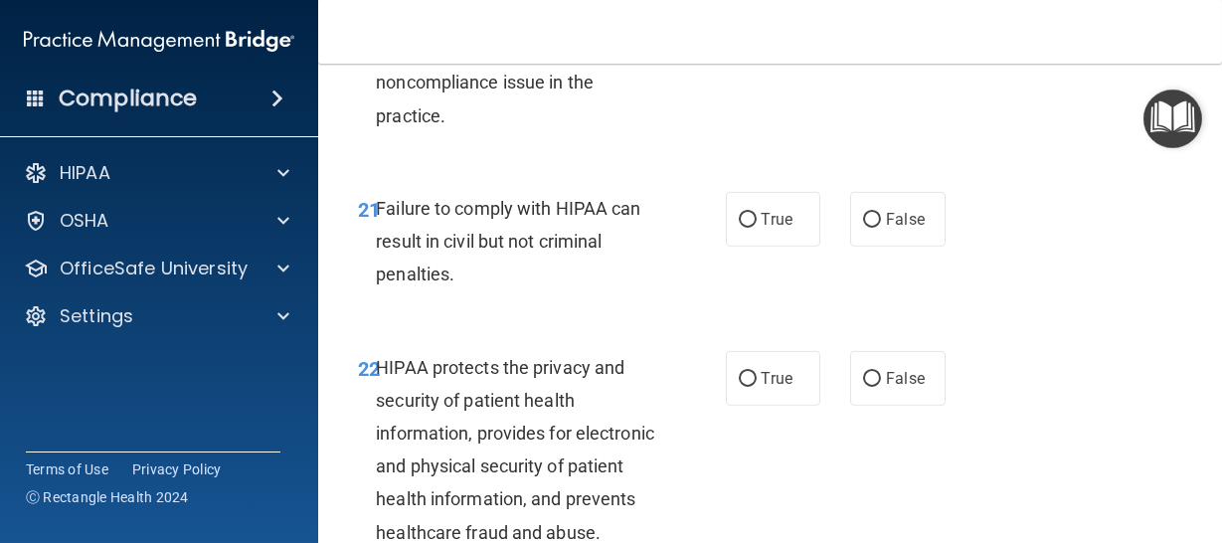
scroll to position [4099, 0]
click at [863, 227] on input "False" at bounding box center [872, 219] width 18 height 15
radio input "true"
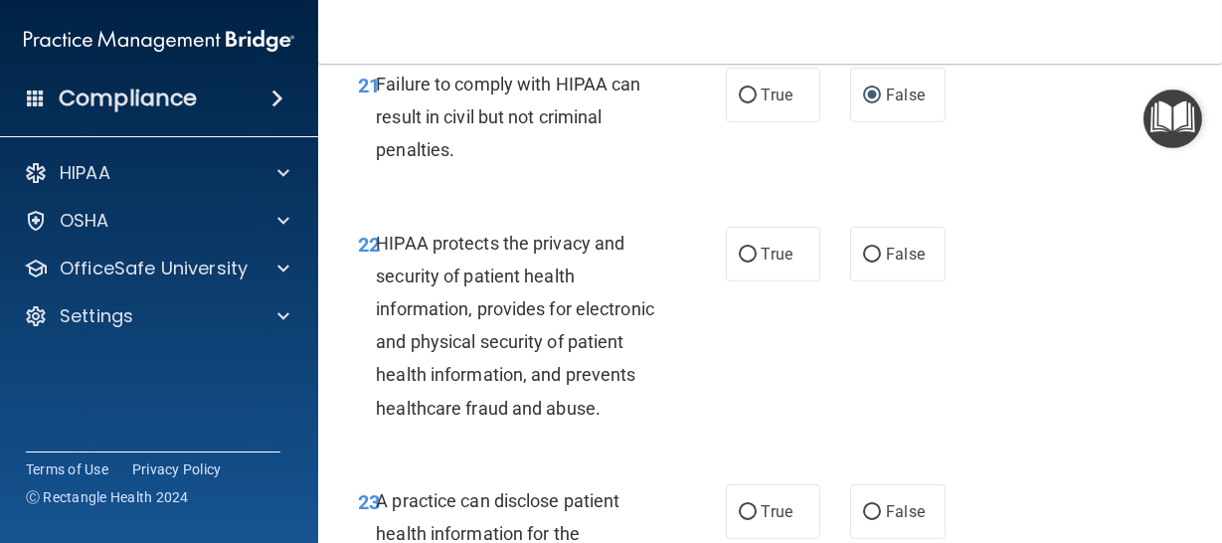
scroll to position [4223, 0]
click at [740, 261] on input "True" at bounding box center [748, 254] width 18 height 15
radio input "true"
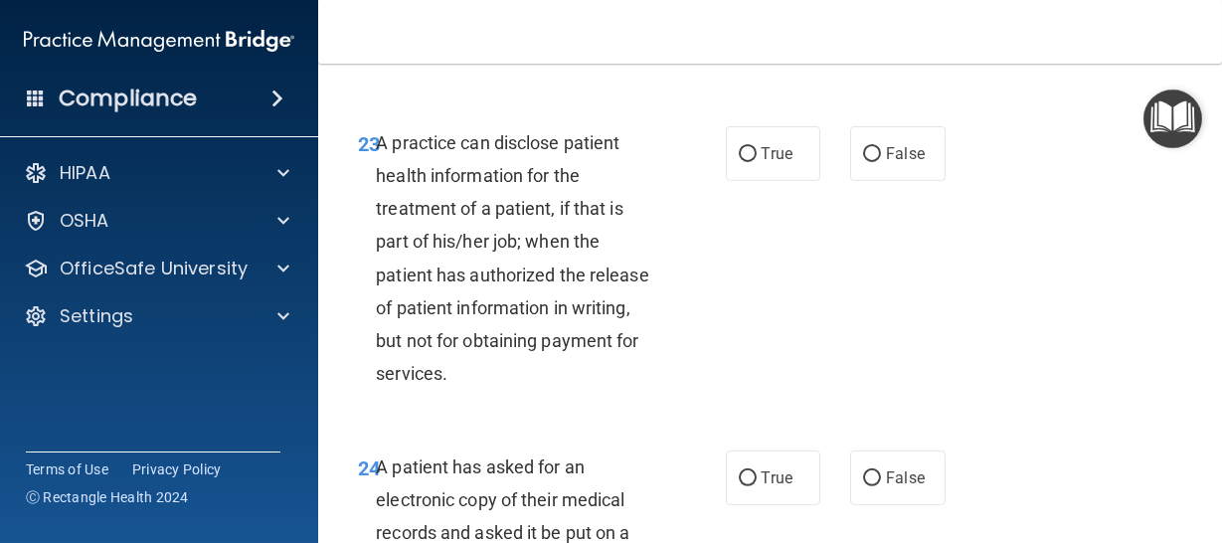
scroll to position [4596, 0]
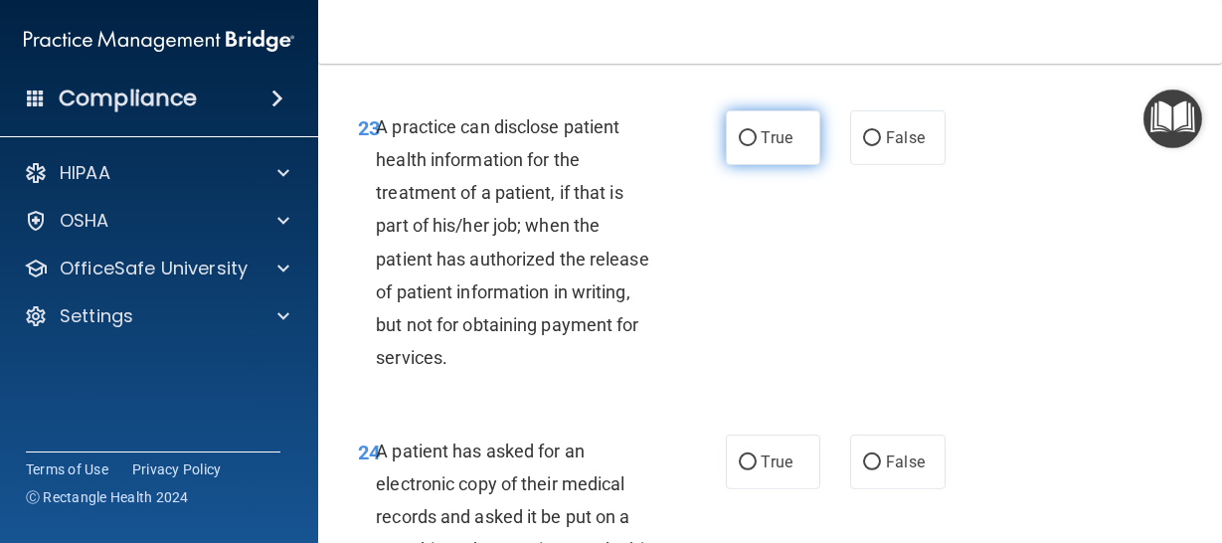
click at [740, 146] on input "True" at bounding box center [748, 138] width 18 height 15
radio input "true"
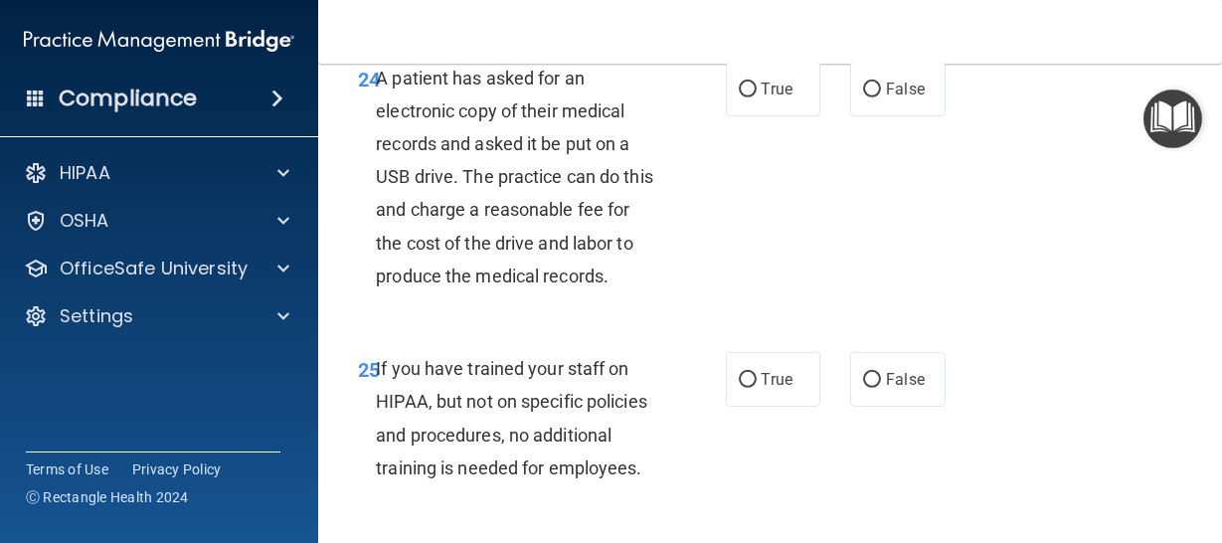
scroll to position [5093, 0]
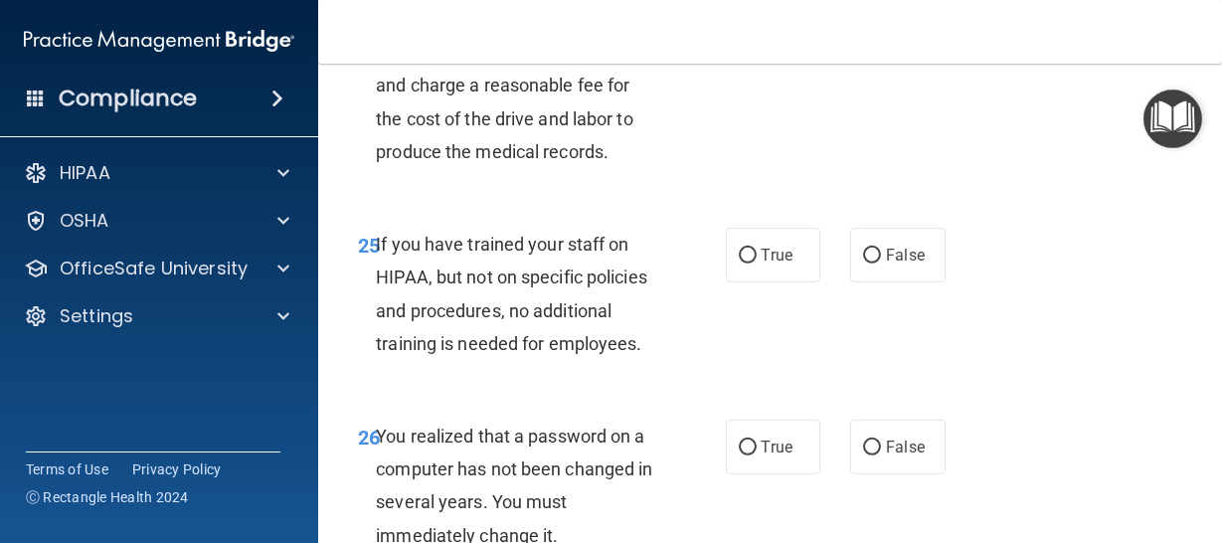
click at [976, 347] on div "25 If you have trained your staff on HIPAA, but not on specific policies and pr…" at bounding box center [770, 299] width 854 height 192
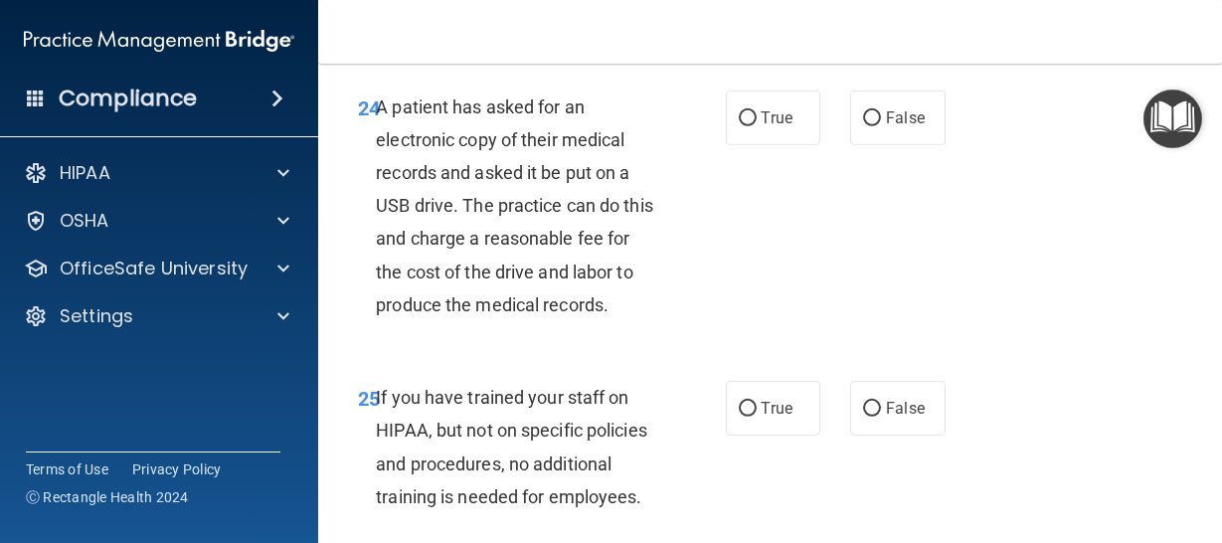
scroll to position [4971, 0]
